Goal: Task Accomplishment & Management: Complete application form

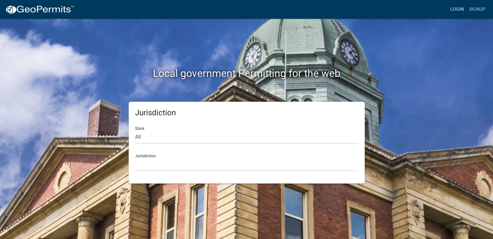
click at [461, 9] on link "Login" at bounding box center [456, 9] width 19 height 12
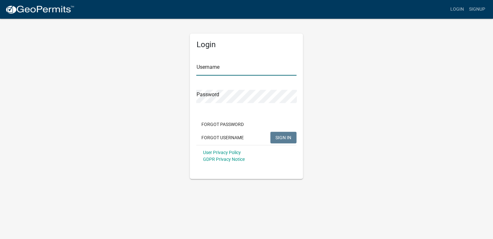
type input "slaraye77"
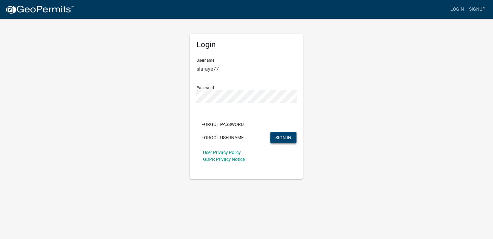
click at [287, 141] on button "SIGN IN" at bounding box center [283, 138] width 26 height 12
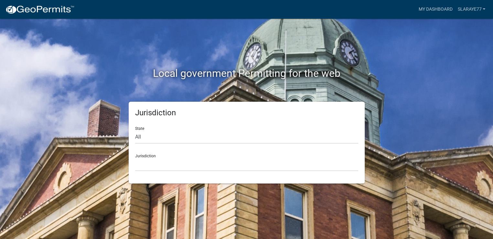
click at [257, 71] on h2 "Local government Permitting for the web" at bounding box center [246, 73] width 359 height 12
click at [437, 9] on link "My Dashboard" at bounding box center [434, 9] width 39 height 12
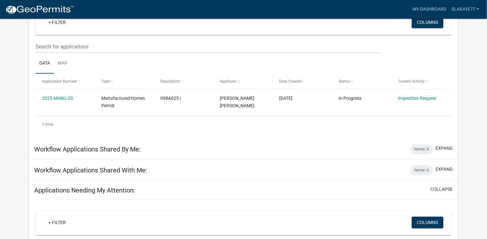
scroll to position [97, 0]
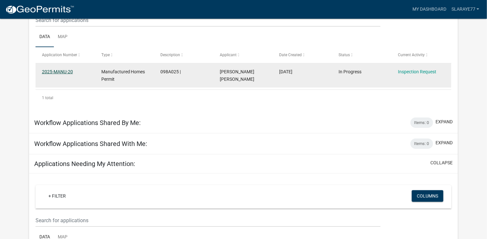
click at [66, 70] on link "2025-MANU-20" at bounding box center [57, 71] width 31 height 5
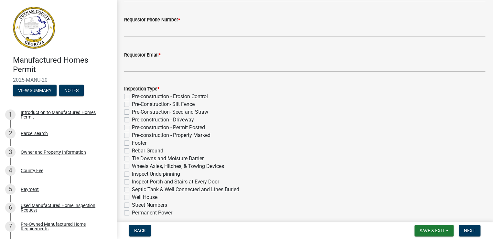
scroll to position [97, 0]
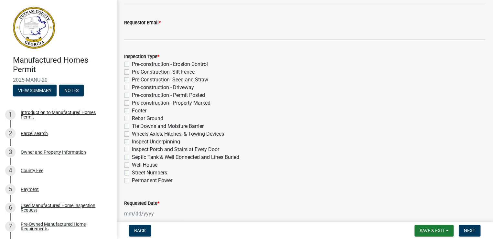
click at [132, 181] on label "Permanent Power" at bounding box center [152, 181] width 40 height 8
click at [132, 181] on input "Permanent Power" at bounding box center [134, 179] width 4 height 4
checkbox input "true"
checkbox input "false"
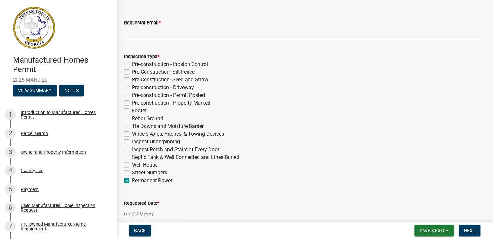
checkbox input "false"
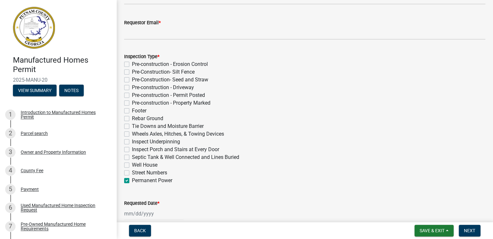
checkbox input "false"
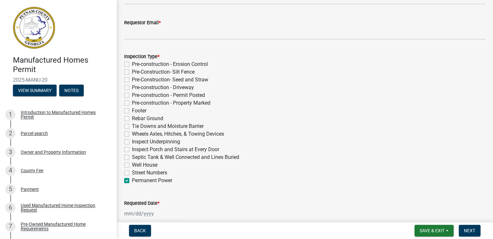
checkbox input "false"
checkbox input "true"
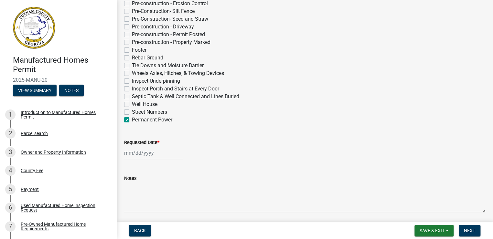
scroll to position [161, 0]
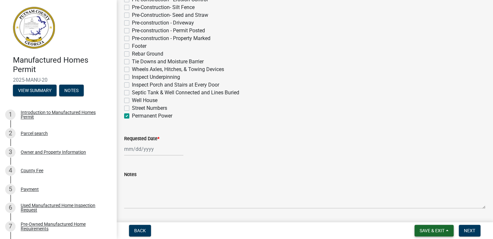
click at [432, 231] on span "Save & Exit" at bounding box center [431, 230] width 25 height 5
click at [411, 199] on button "Save" at bounding box center [427, 199] width 52 height 16
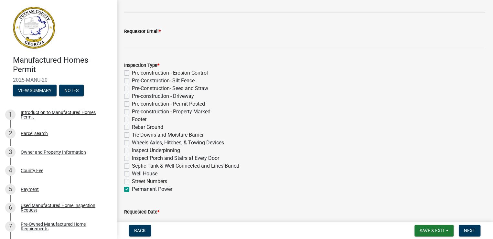
scroll to position [0, 0]
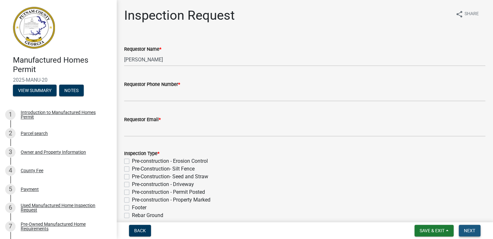
click at [477, 225] on button "Next" at bounding box center [469, 231] width 22 height 12
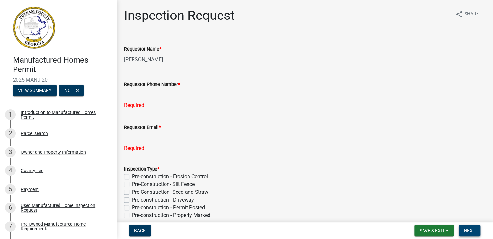
click at [473, 230] on span "Next" at bounding box center [468, 230] width 11 height 5
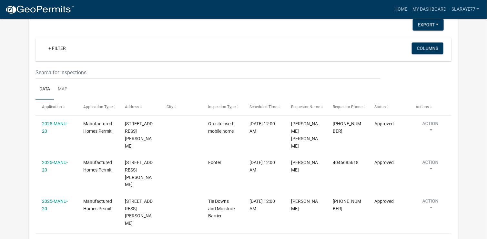
scroll to position [425, 0]
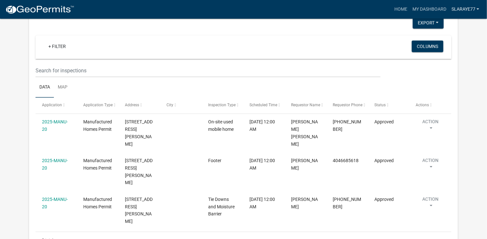
click at [468, 9] on link "Slaraye77" at bounding box center [465, 9] width 33 height 12
click at [451, 49] on link "Logout" at bounding box center [457, 48] width 52 height 16
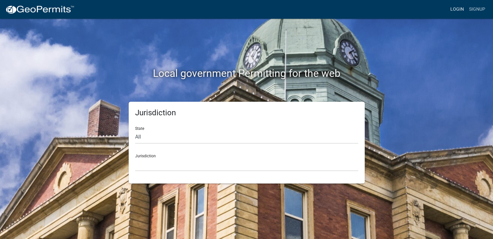
click at [458, 10] on link "Login" at bounding box center [456, 9] width 19 height 12
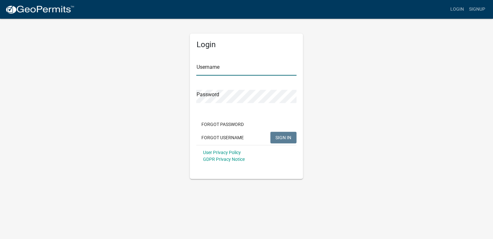
type input "slaraye77"
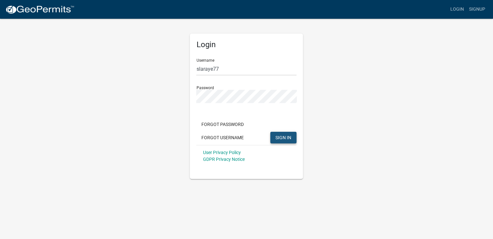
click at [280, 137] on span "SIGN IN" at bounding box center [283, 137] width 16 height 5
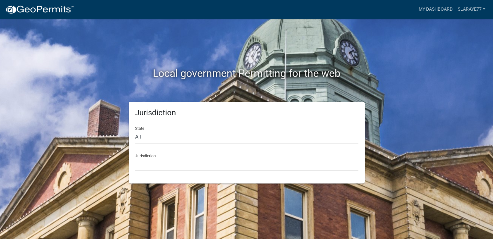
click at [162, 154] on div "Jurisdiction [GEOGRAPHIC_DATA], [US_STATE] [GEOGRAPHIC_DATA], [US_STATE][PERSON…" at bounding box center [246, 160] width 223 height 22
click at [157, 166] on select "[GEOGRAPHIC_DATA], [US_STATE] [GEOGRAPHIC_DATA], [US_STATE][PERSON_NAME][GEOGRA…" at bounding box center [246, 164] width 223 height 13
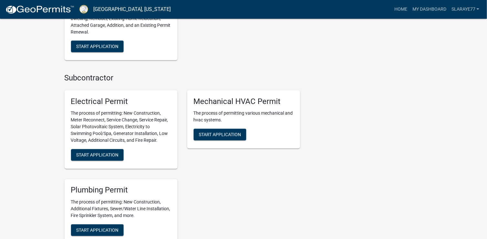
scroll to position [388, 0]
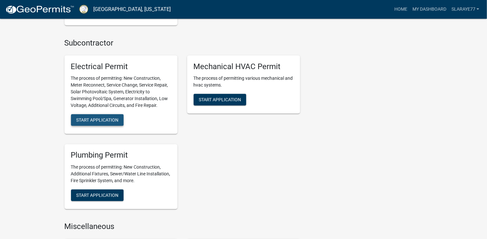
click at [106, 120] on span "Start Application" at bounding box center [97, 120] width 42 height 5
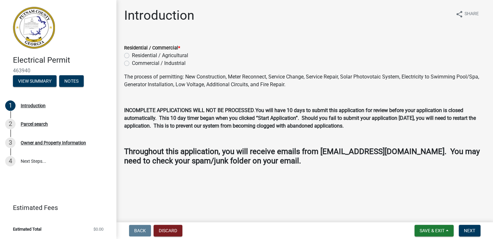
click at [132, 55] on label "Residential / Agricultural" at bounding box center [160, 56] width 56 height 8
click at [132, 55] on input "Residential / Agricultural" at bounding box center [134, 54] width 4 height 4
radio input "true"
click at [467, 228] on span "Next" at bounding box center [468, 230] width 11 height 5
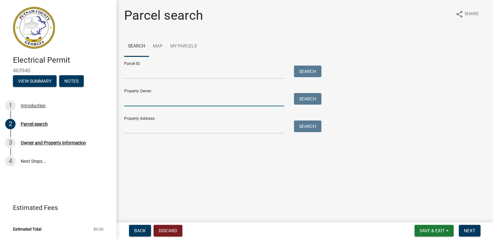
click at [141, 97] on input "Property Owner:" at bounding box center [204, 99] width 160 height 13
click at [157, 125] on input "Property Address:" at bounding box center [204, 126] width 160 height 13
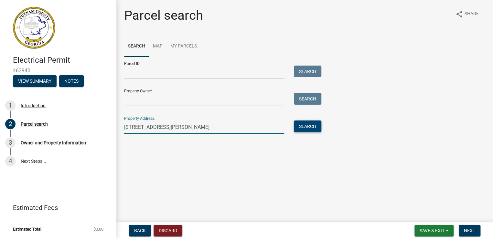
type input "[STREET_ADDRESS][PERSON_NAME]"
click at [308, 126] on button "Search" at bounding box center [307, 126] width 27 height 12
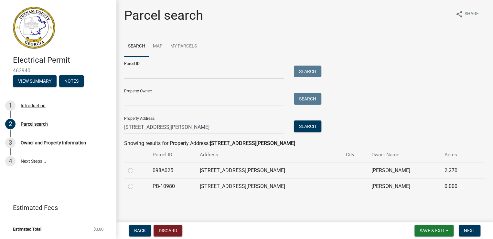
click at [136, 167] on label at bounding box center [136, 167] width 0 height 0
click at [136, 169] on input "radio" at bounding box center [138, 169] width 4 height 4
radio input "true"
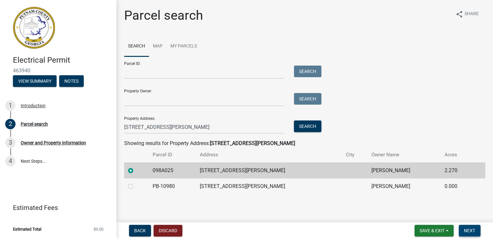
click at [478, 232] on button "Next" at bounding box center [469, 231] width 22 height 12
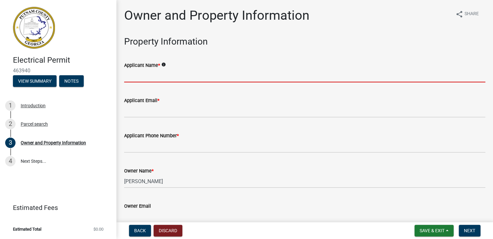
click at [156, 74] on input "Applicant Name *" at bounding box center [304, 75] width 361 height 13
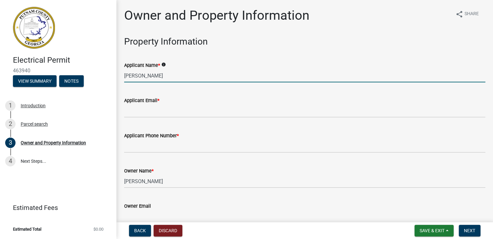
type input "[PERSON_NAME]"
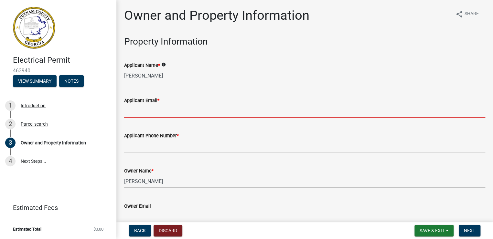
click at [157, 111] on input "Applicant Email *" at bounding box center [304, 110] width 361 height 13
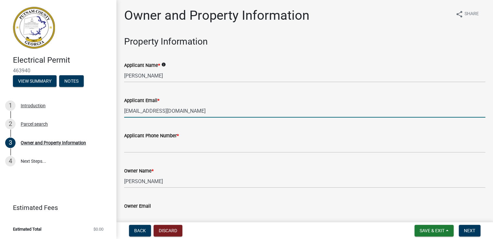
type input "[EMAIL_ADDRESS][DOMAIN_NAME]"
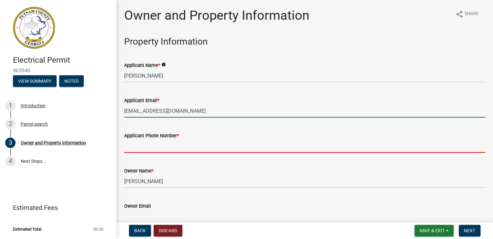
click at [147, 146] on input "Applicant Phone Number *" at bounding box center [304, 146] width 361 height 13
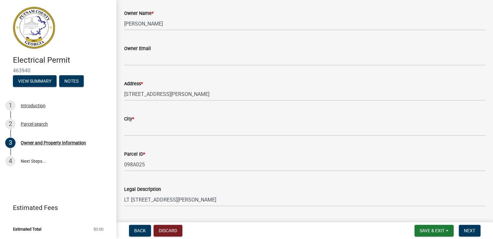
scroll to position [161, 0]
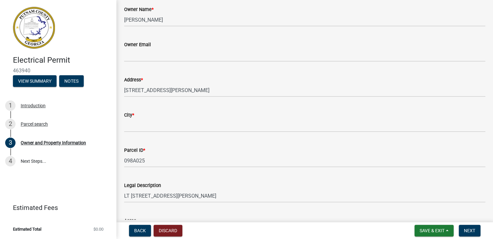
type input "[PHONE_NUMBER]"
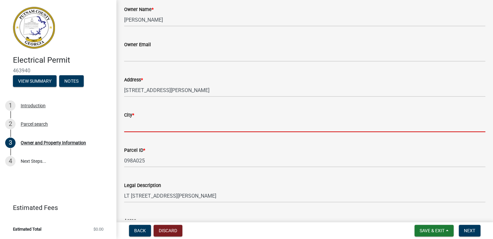
click at [154, 125] on input "City *" at bounding box center [304, 125] width 361 height 13
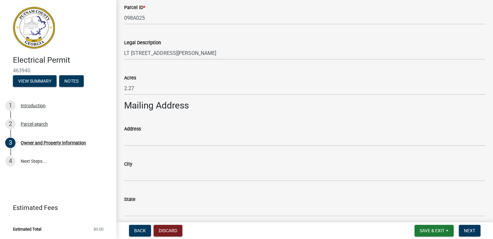
scroll to position [323, 0]
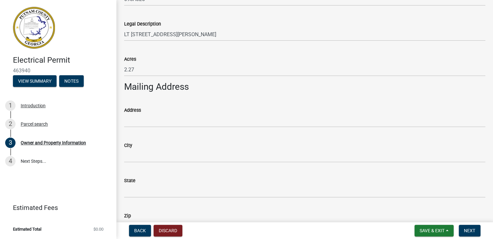
type input "Eatonton"
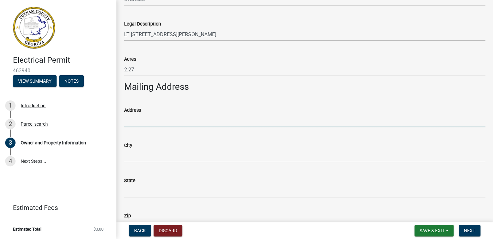
click at [140, 121] on input "Address" at bounding box center [304, 120] width 361 height 13
type input "[STREET_ADDRESS]"
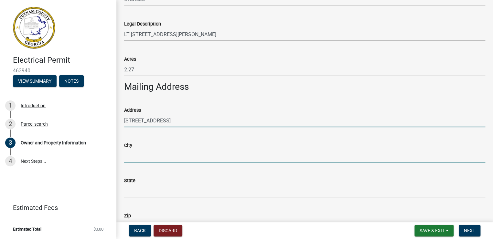
click at [136, 153] on input "City" at bounding box center [304, 155] width 361 height 13
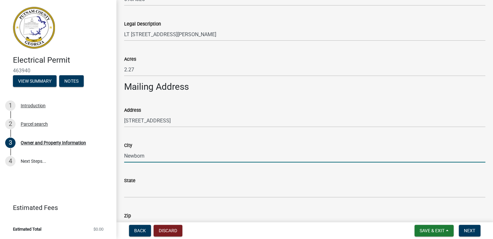
type input "Newborn"
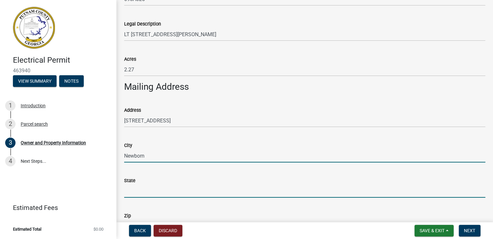
click at [134, 192] on input "State" at bounding box center [304, 190] width 361 height 13
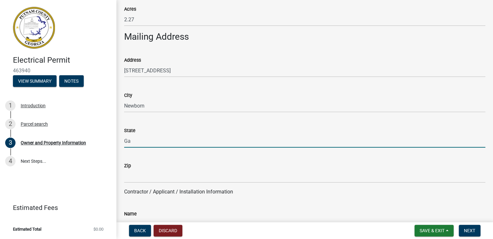
scroll to position [420, 0]
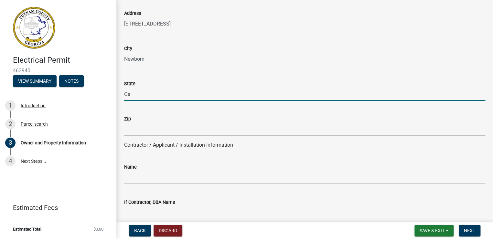
type input "Ga"
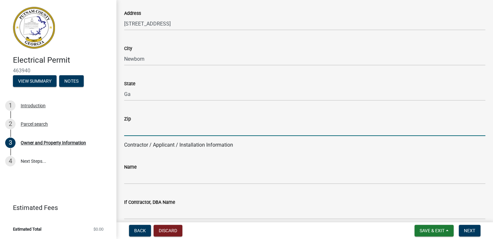
click at [149, 132] on input "Zip" at bounding box center [304, 129] width 361 height 13
type input "30056"
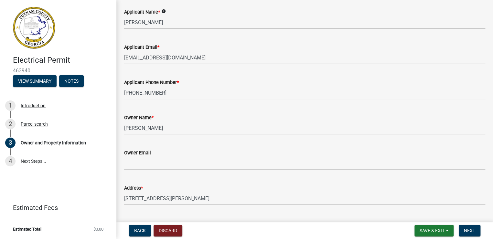
scroll to position [0, 0]
